Goal: Information Seeking & Learning: Check status

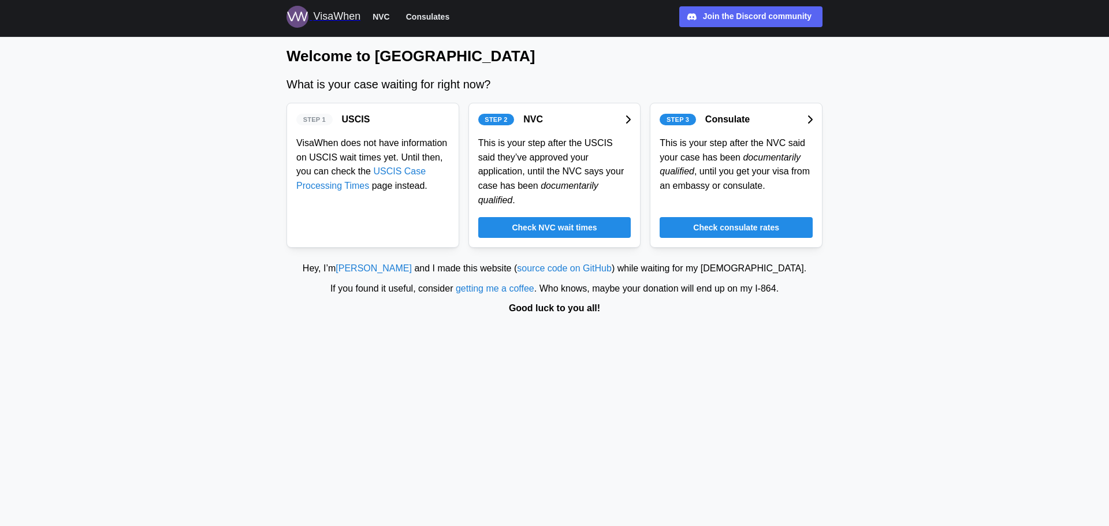
click at [552, 218] on span "Check NVC wait times" at bounding box center [554, 228] width 85 height 20
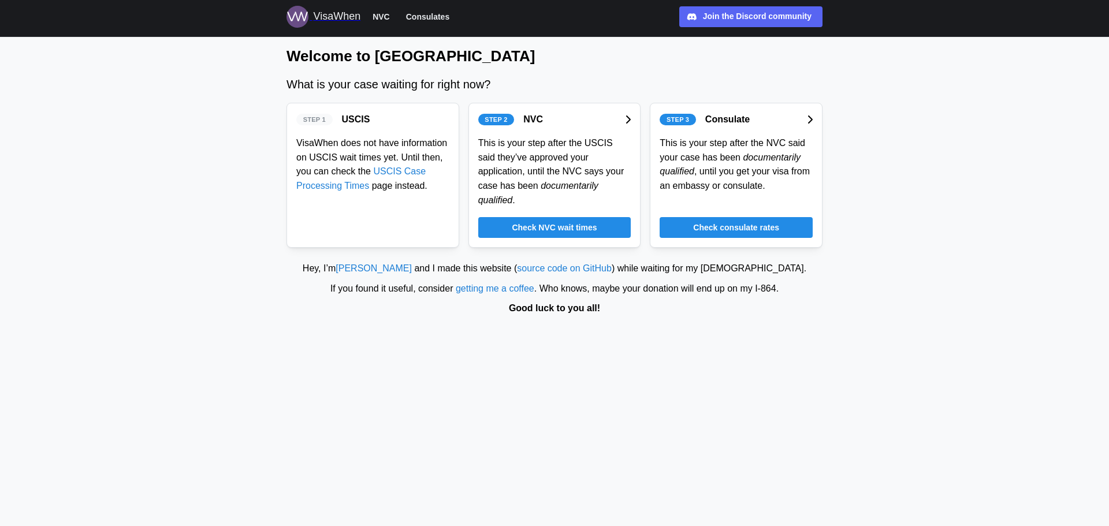
click at [734, 218] on span "Check consulate rates" at bounding box center [736, 228] width 86 height 20
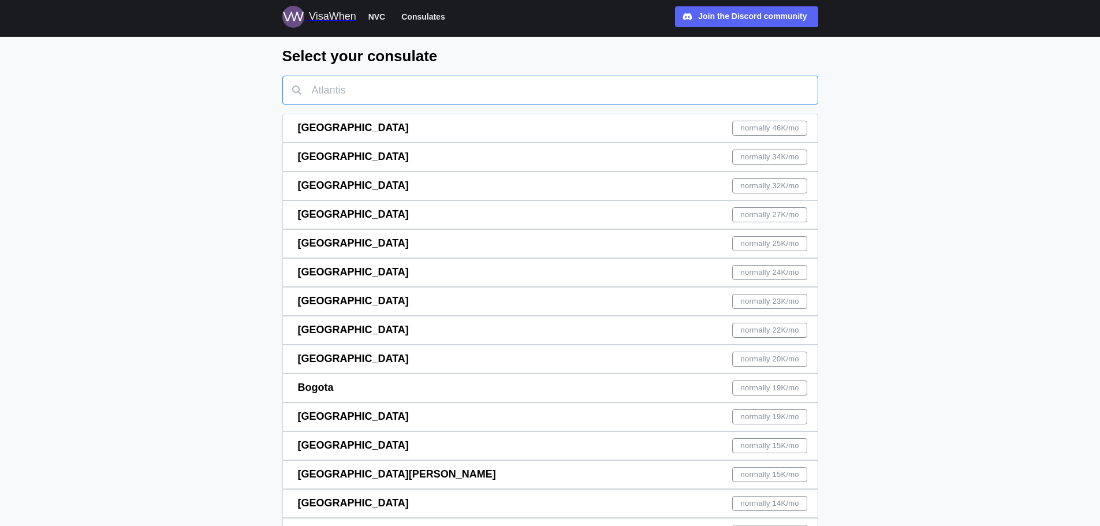
click at [375, 98] on input "text" at bounding box center [550, 90] width 536 height 29
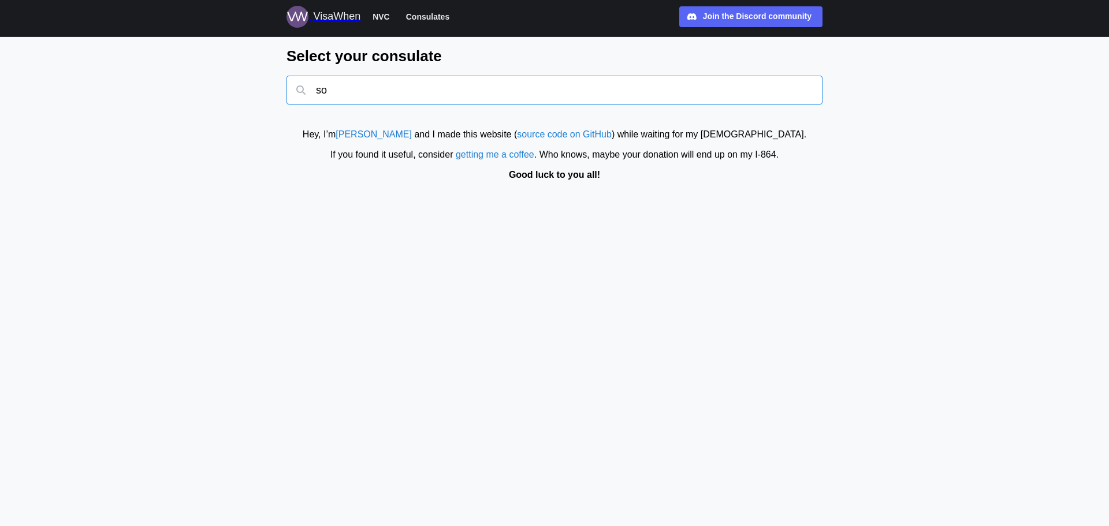
type input "s"
type input "k"
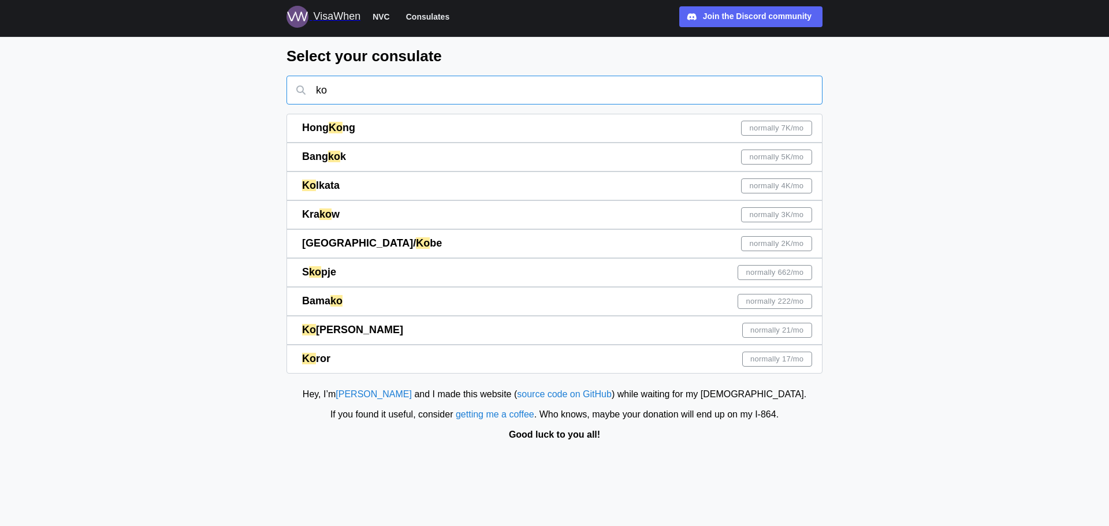
type input "k"
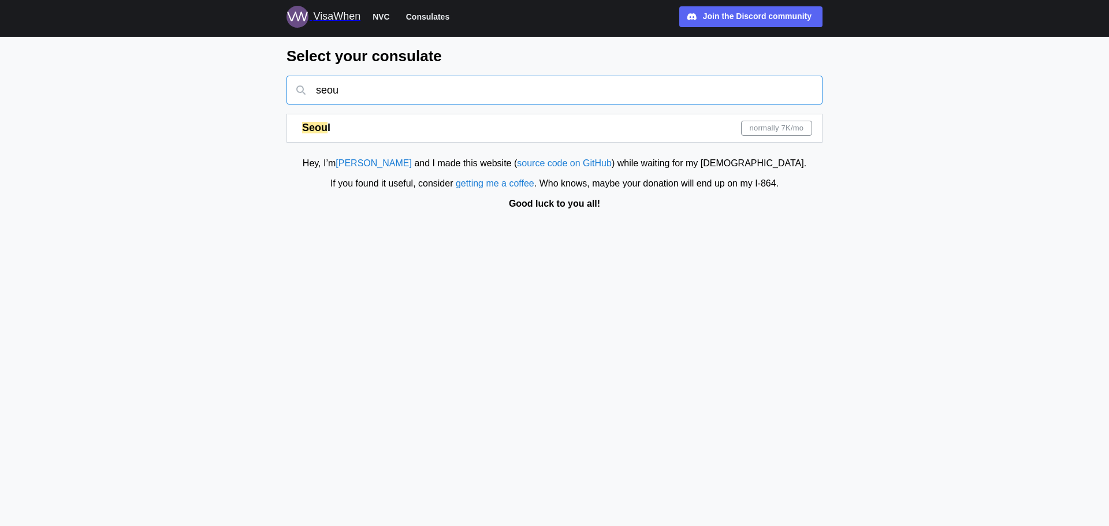
type input "seou"
click at [322, 135] on div "Seou l" at bounding box center [316, 128] width 28 height 16
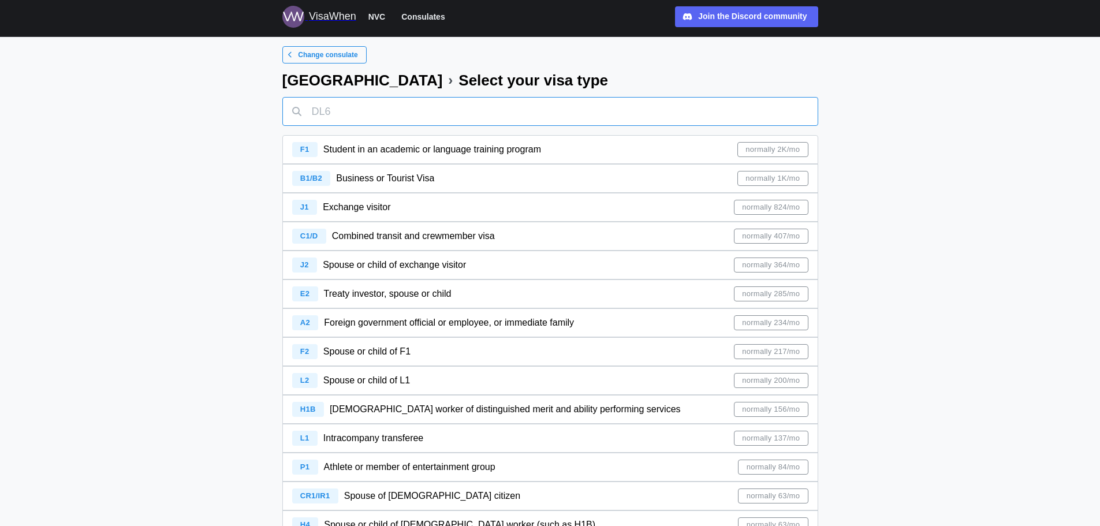
click at [351, 117] on input "text" at bounding box center [550, 111] width 536 height 29
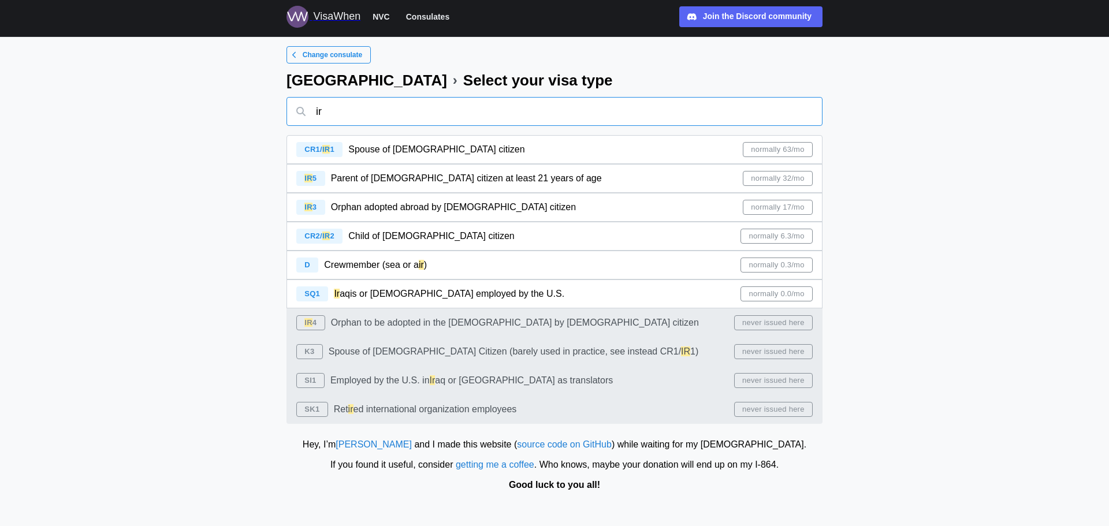
type input "ir"
click at [403, 180] on span "Parent of [DEMOGRAPHIC_DATA] citizen at least 21 years of age" at bounding box center [466, 178] width 271 height 10
